Goal: Book appointment/travel/reservation

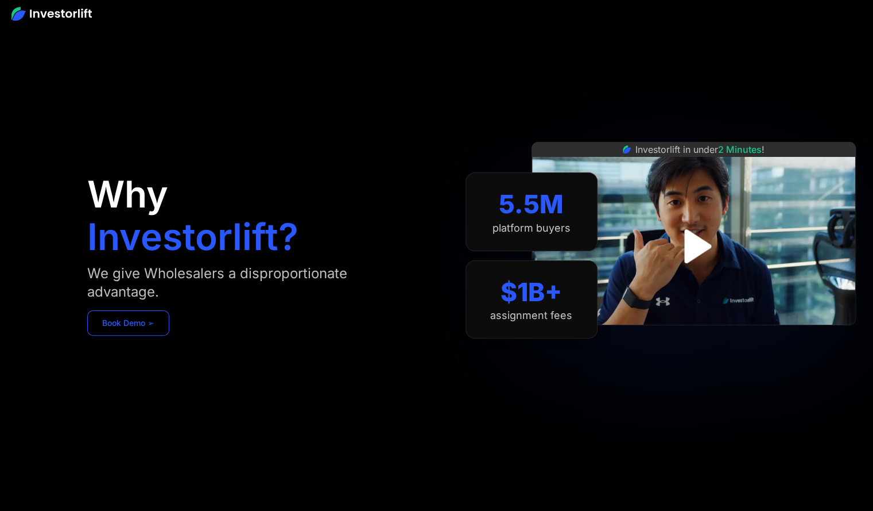
drag, startPoint x: 0, startPoint y: 0, endPoint x: 158, endPoint y: 319, distance: 356.5
click at [158, 319] on link "Book Demo ➢" at bounding box center [128, 322] width 82 height 25
click at [252, 114] on div "Why Investorlift? We give Wholesalers a disproportionate advantage. Book Demo ➢" at bounding box center [256, 255] width 338 height 442
click at [144, 316] on link "Book Demo ➢" at bounding box center [128, 322] width 82 height 25
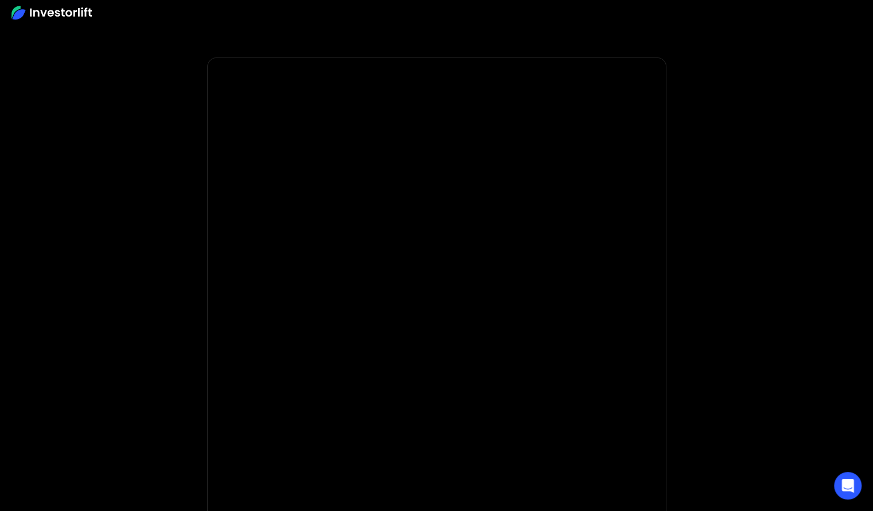
scroll to position [1, 0]
